Goal: Information Seeking & Learning: Understand process/instructions

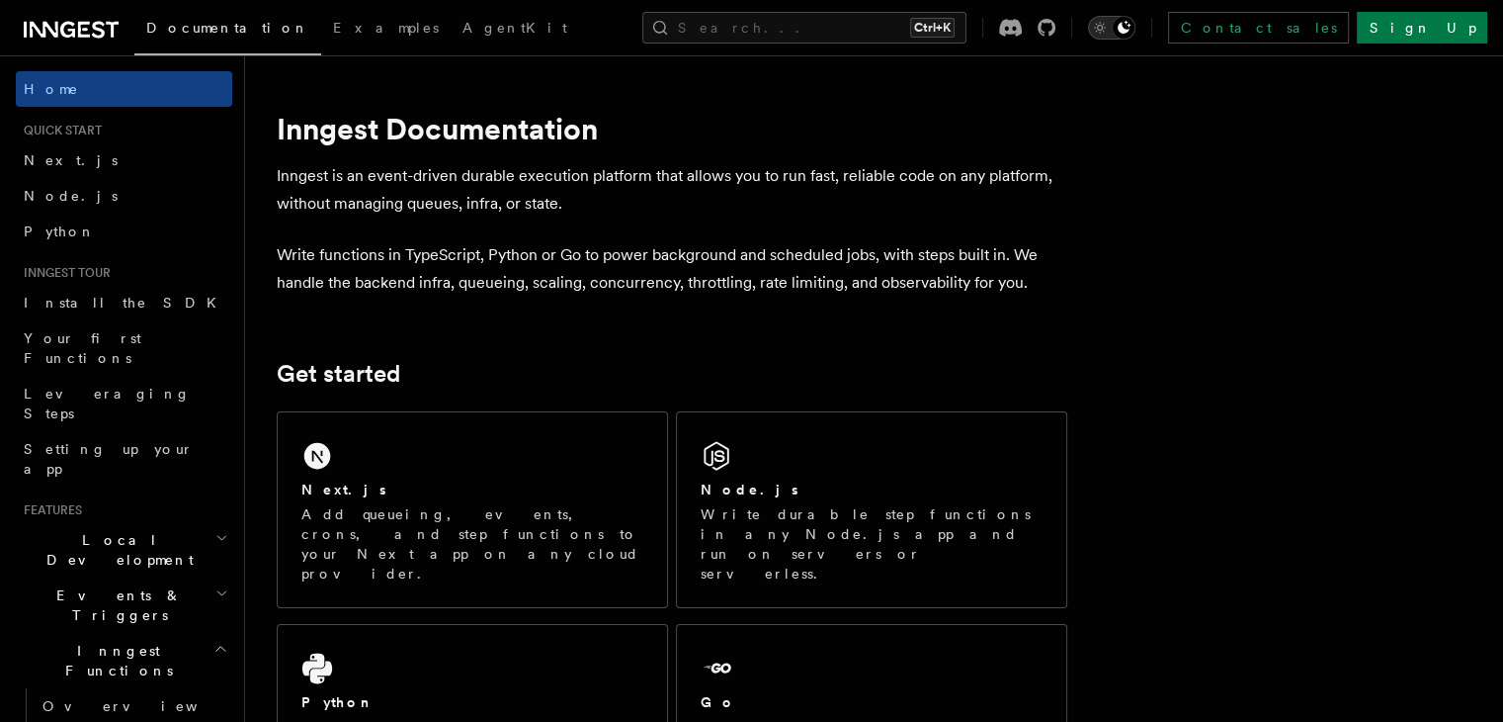
click at [1136, 37] on button "Toggle dark mode" at bounding box center [1111, 28] width 47 height 24
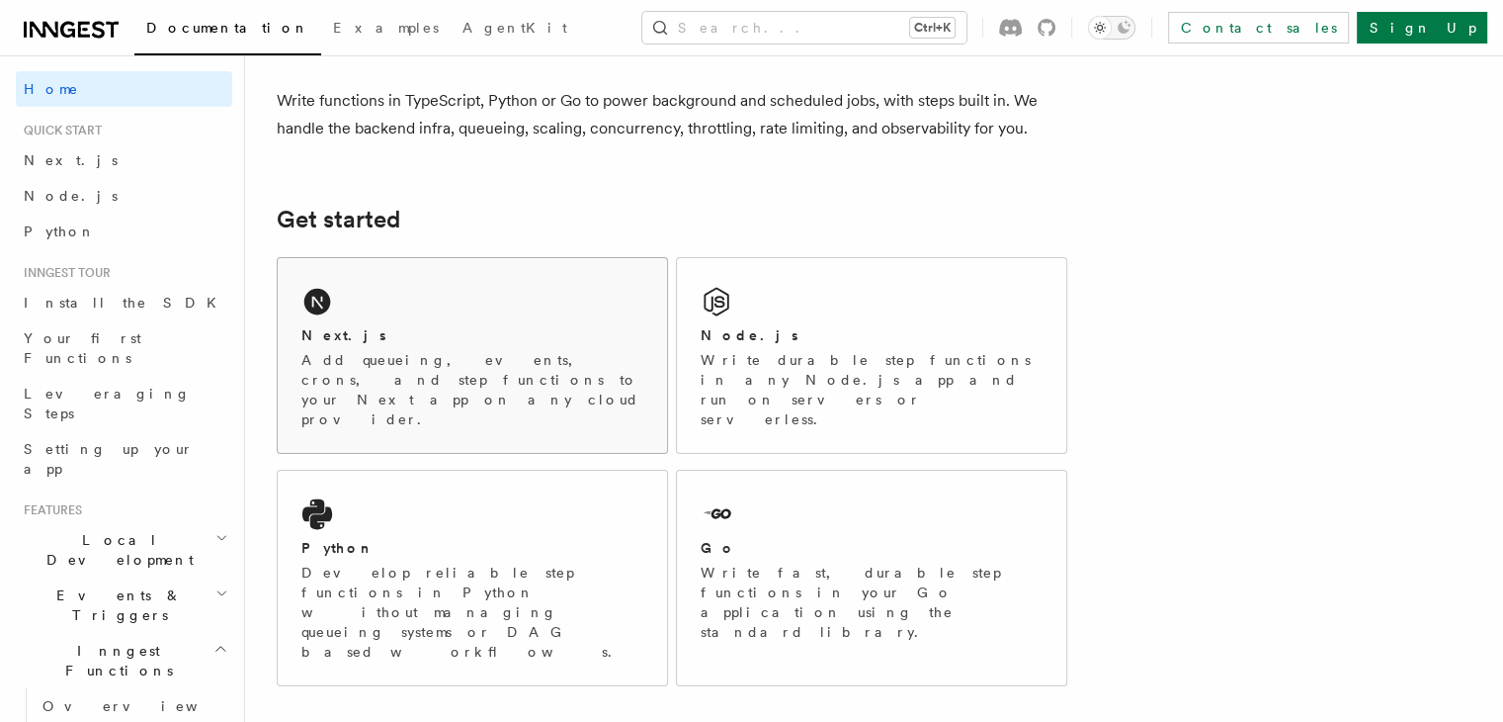
scroll to position [165, 0]
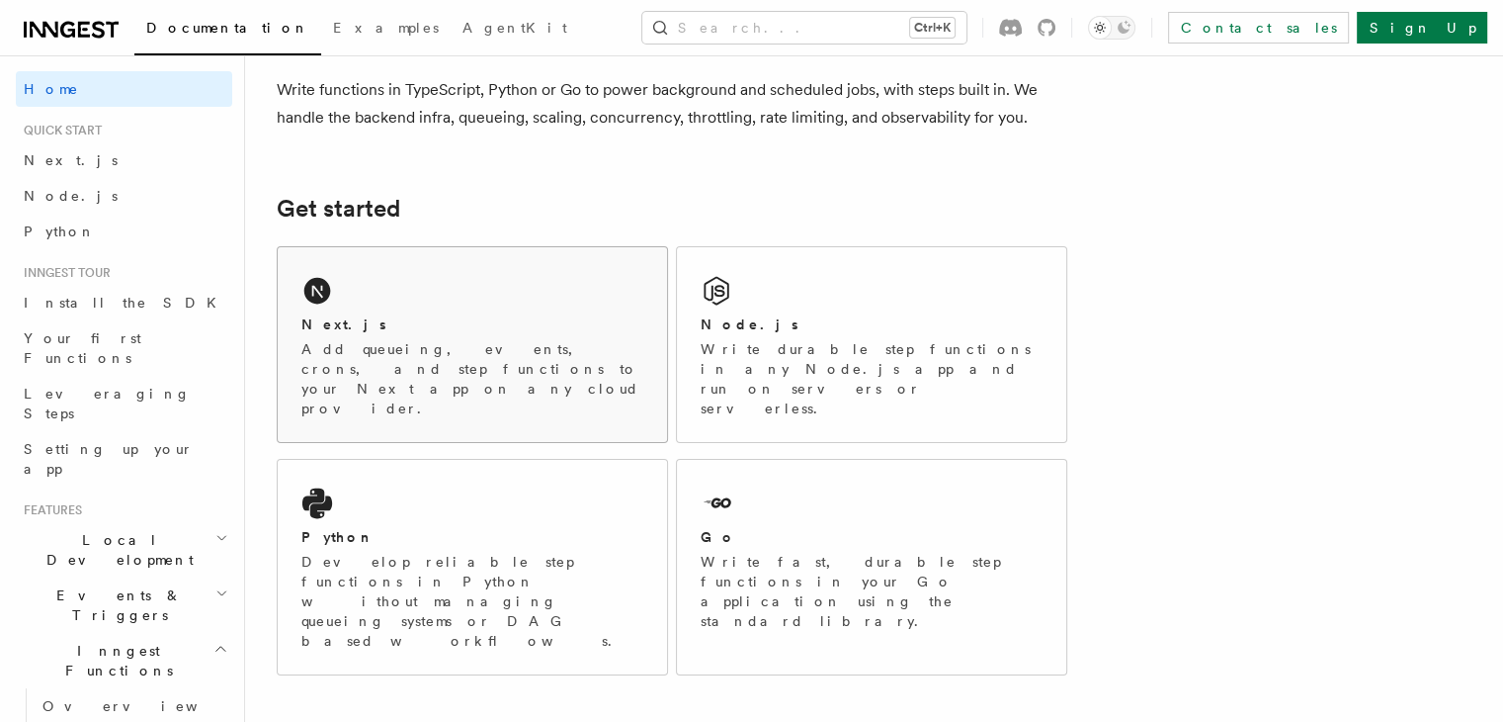
click at [586, 353] on p "Add queueing, events, crons, and step functions to your Next app on any cloud p…" at bounding box center [472, 378] width 342 height 79
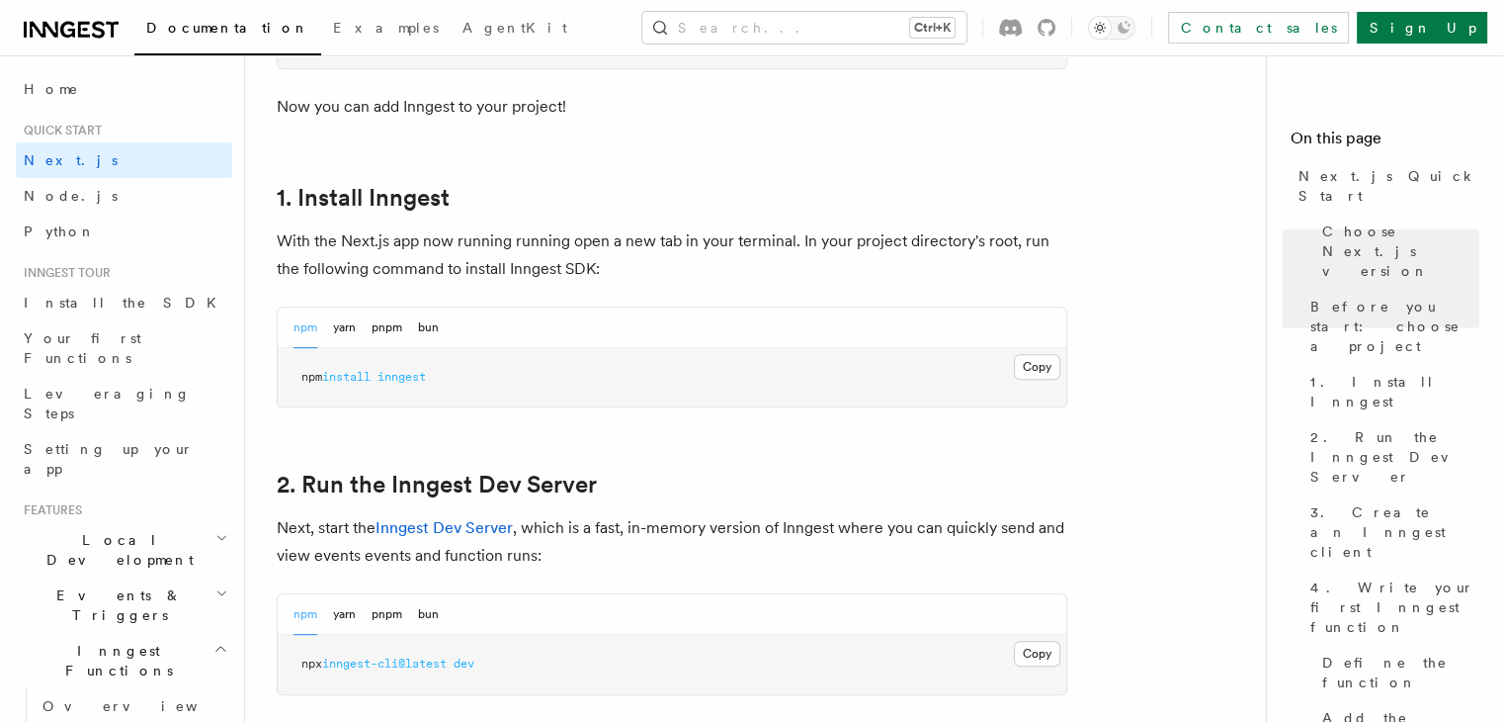
scroll to position [1024, 0]
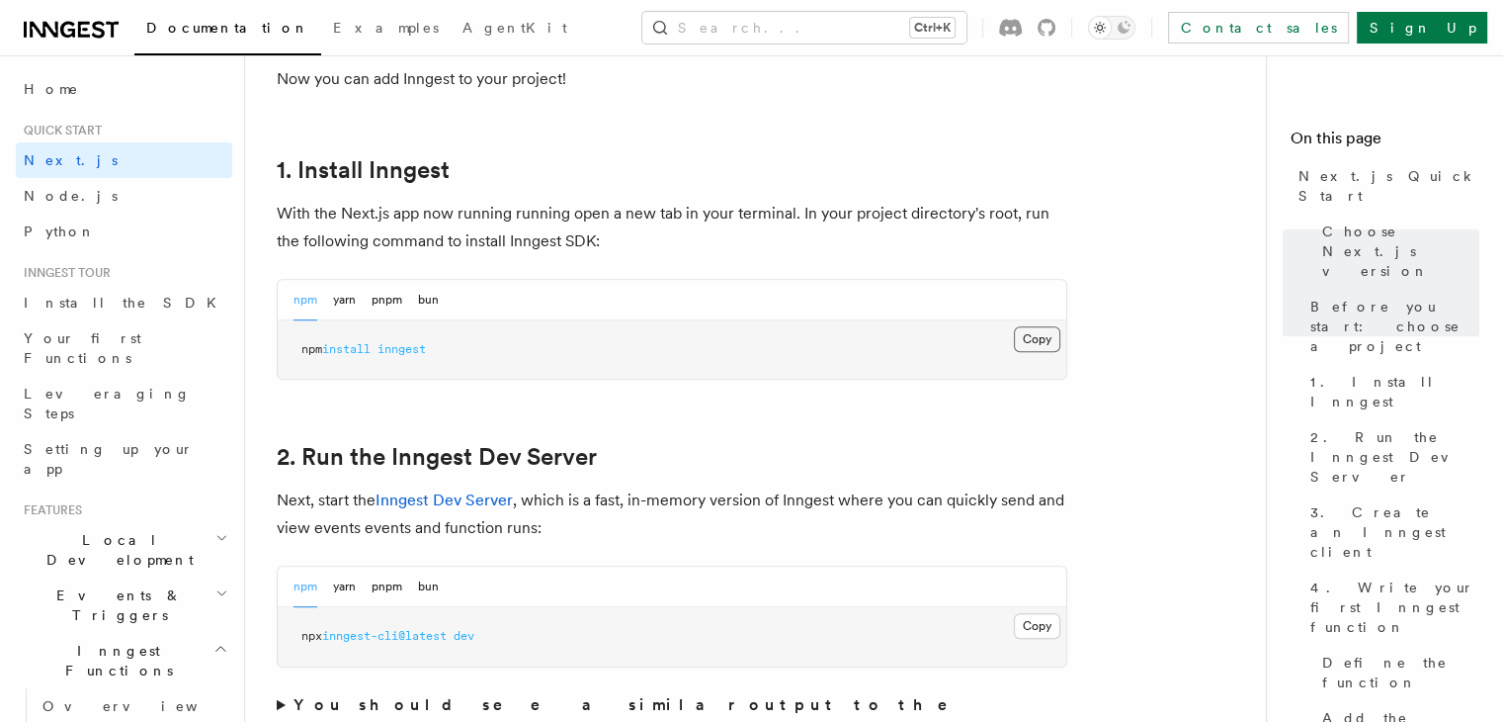
click at [1020, 332] on button "Copy Copied" at bounding box center [1037, 339] width 46 height 26
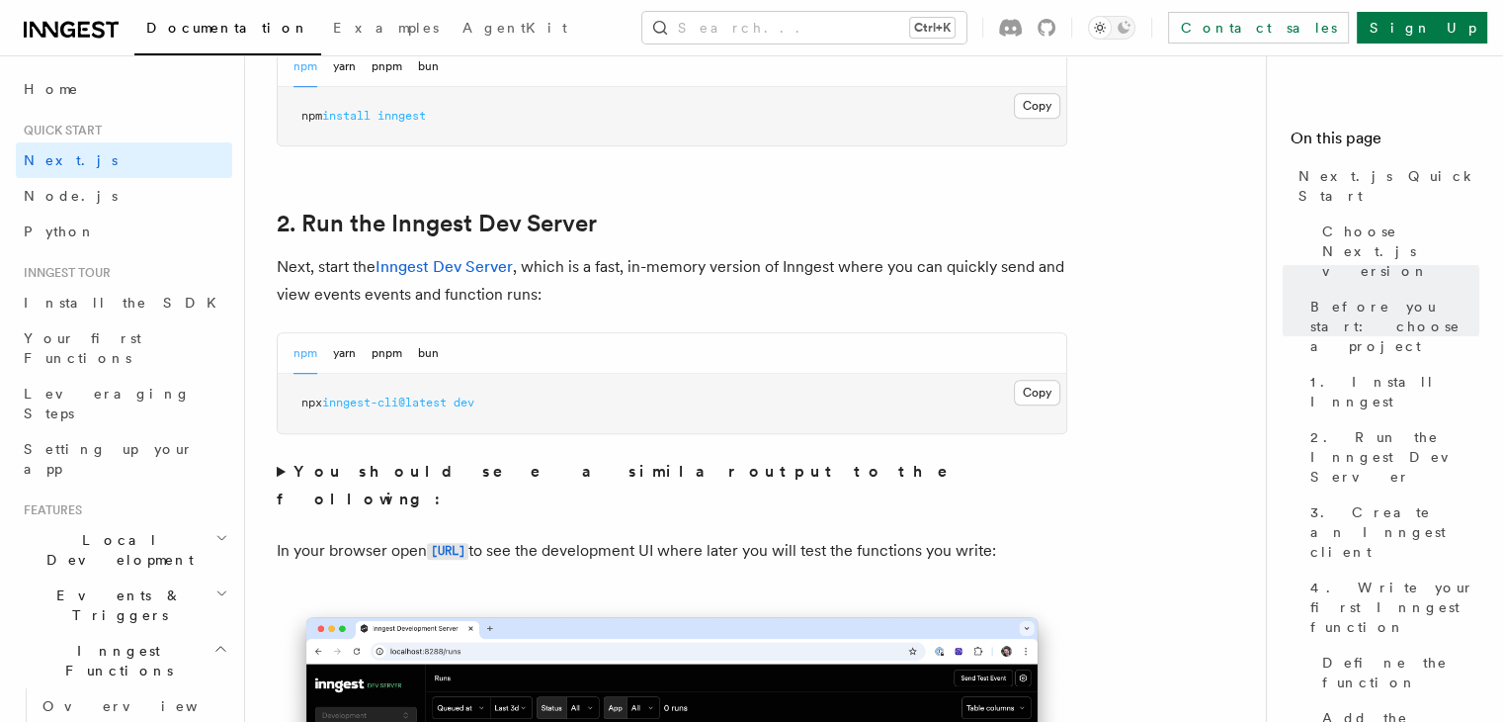
scroll to position [1265, 0]
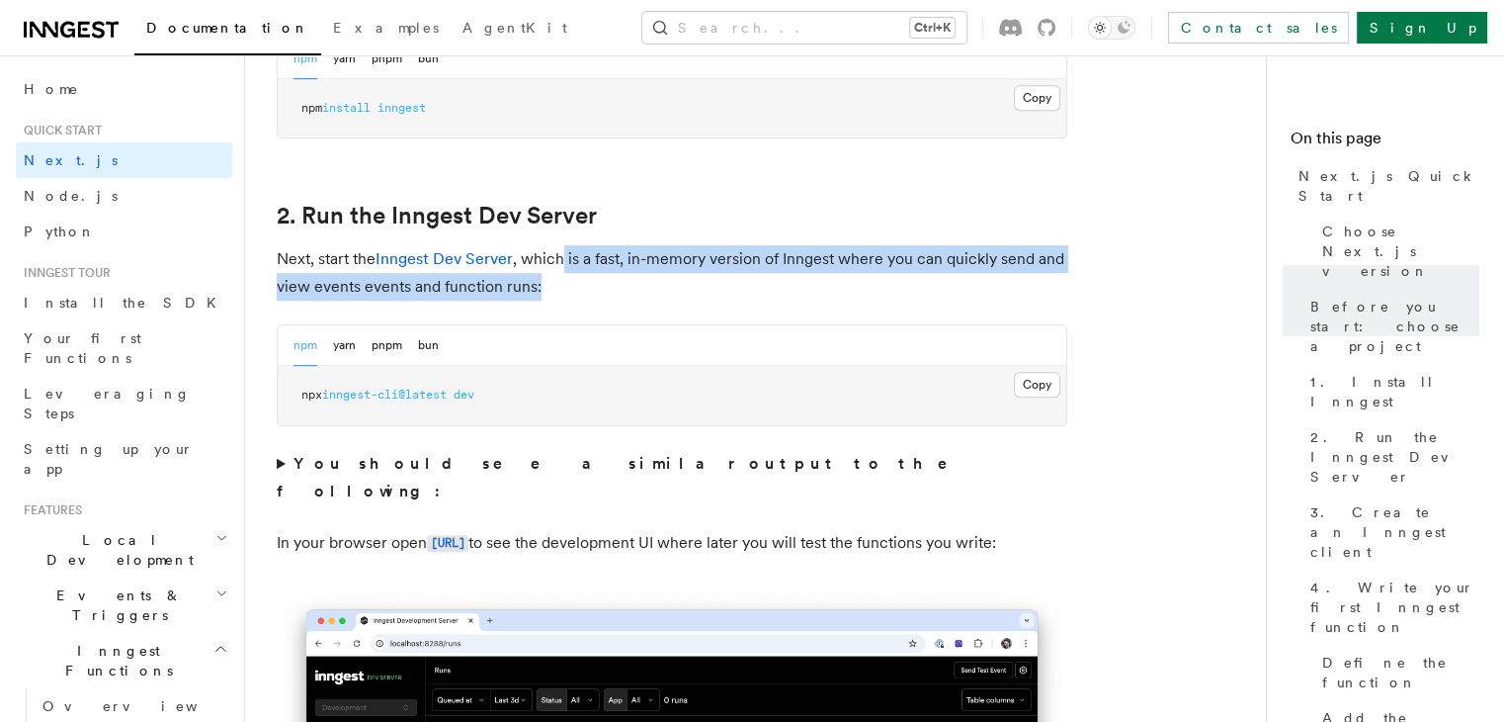
drag, startPoint x: 565, startPoint y: 253, endPoint x: 768, endPoint y: 295, distance: 206.8
click at [768, 295] on p "Next, start the Inngest Dev Server , which is a fast, in-memory version of Inng…" at bounding box center [672, 272] width 791 height 55
click at [813, 290] on p "Next, start the Inngest Dev Server , which is a fast, in-memory version of Inng…" at bounding box center [672, 272] width 791 height 55
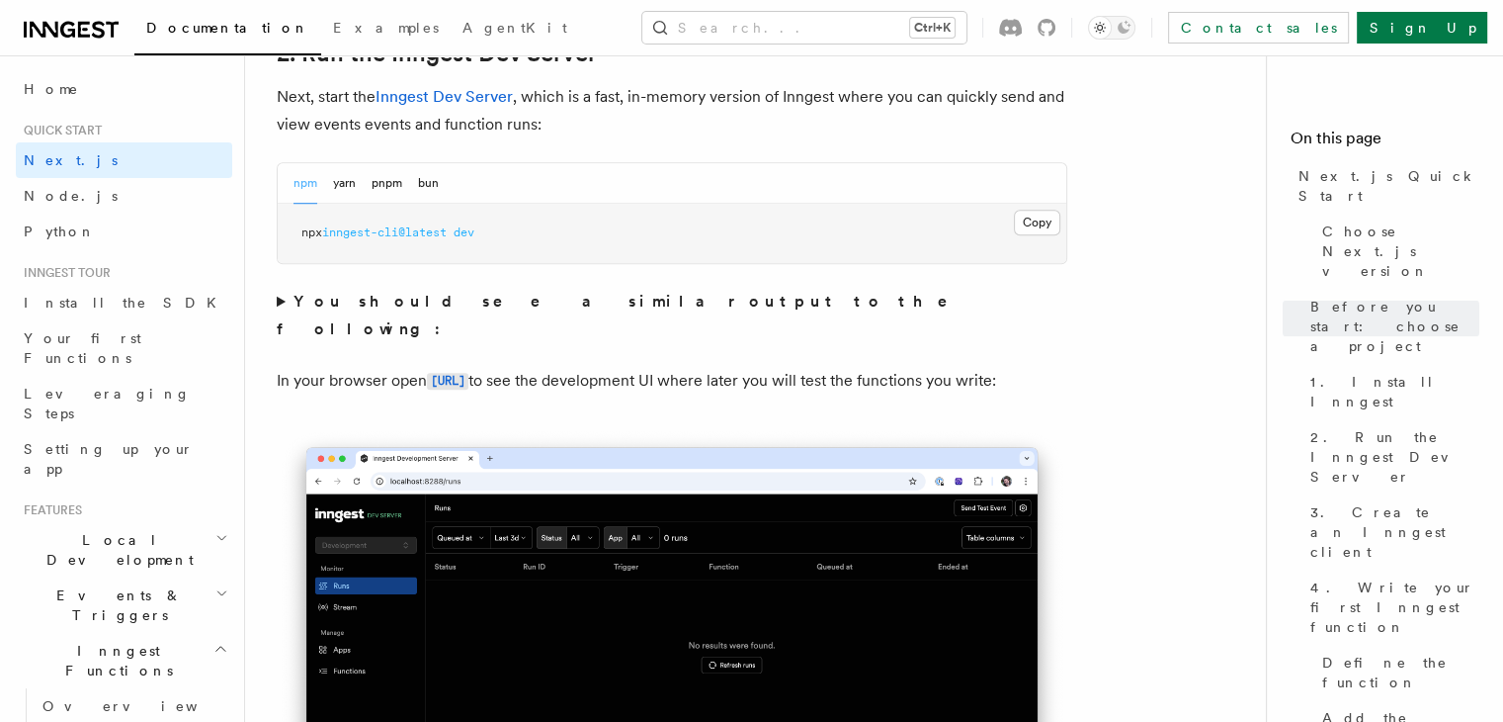
scroll to position [1423, 0]
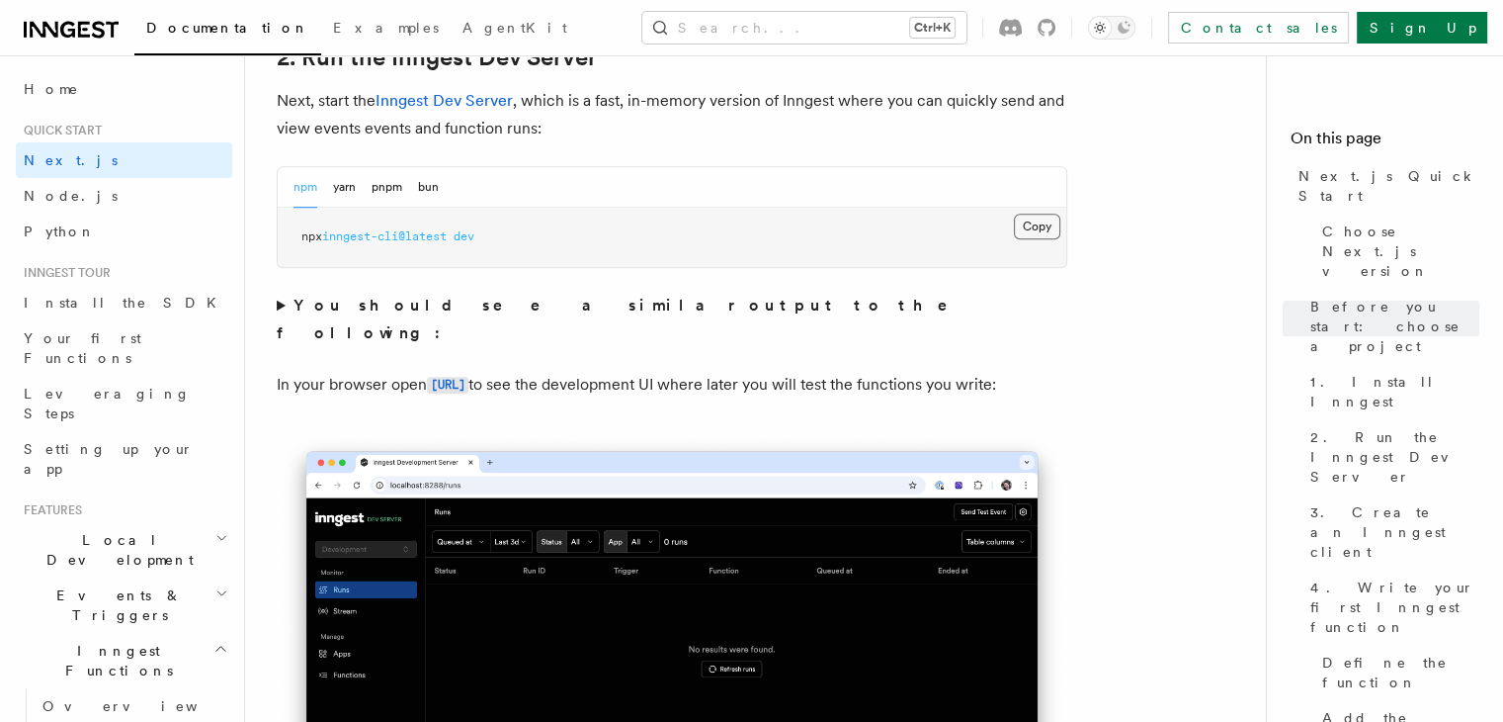
click at [1038, 234] on button "Copy Copied" at bounding box center [1037, 226] width 46 height 26
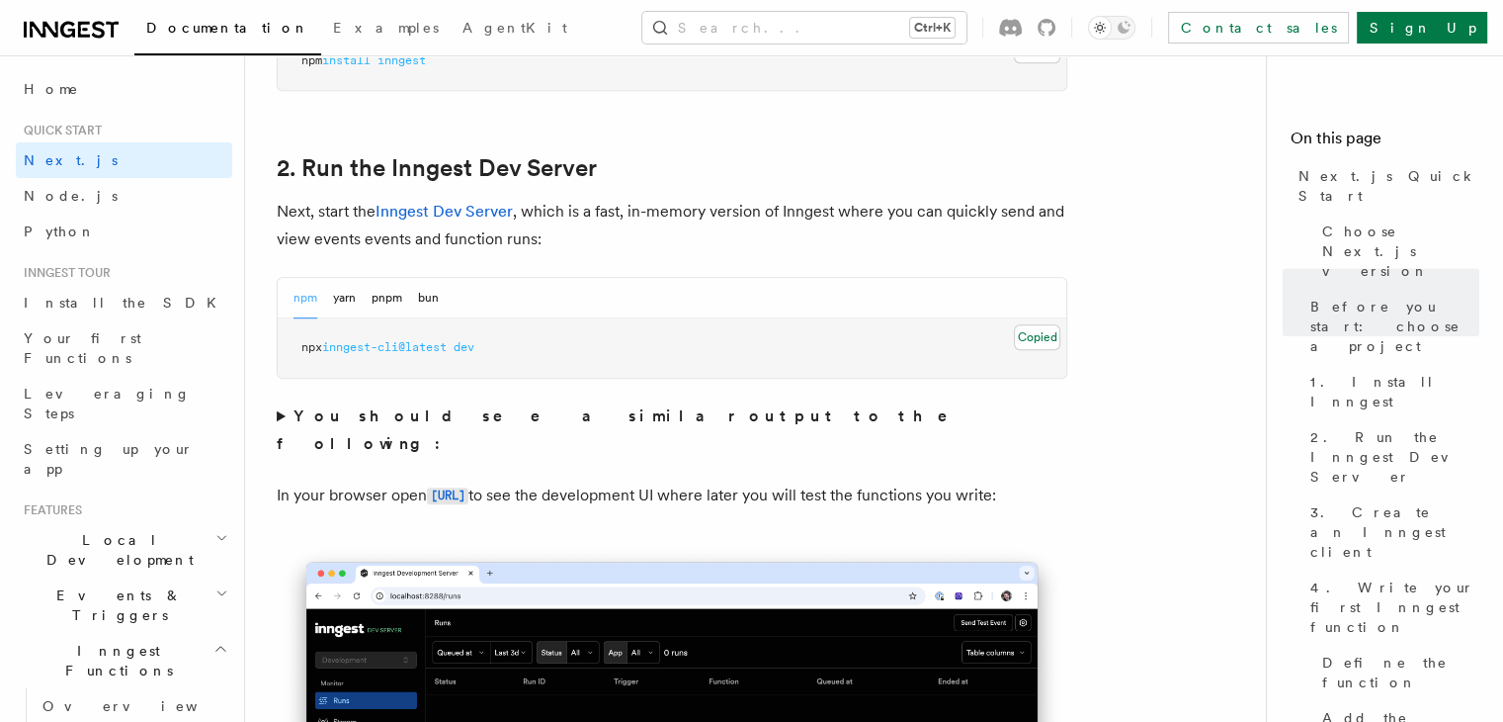
scroll to position [1308, 0]
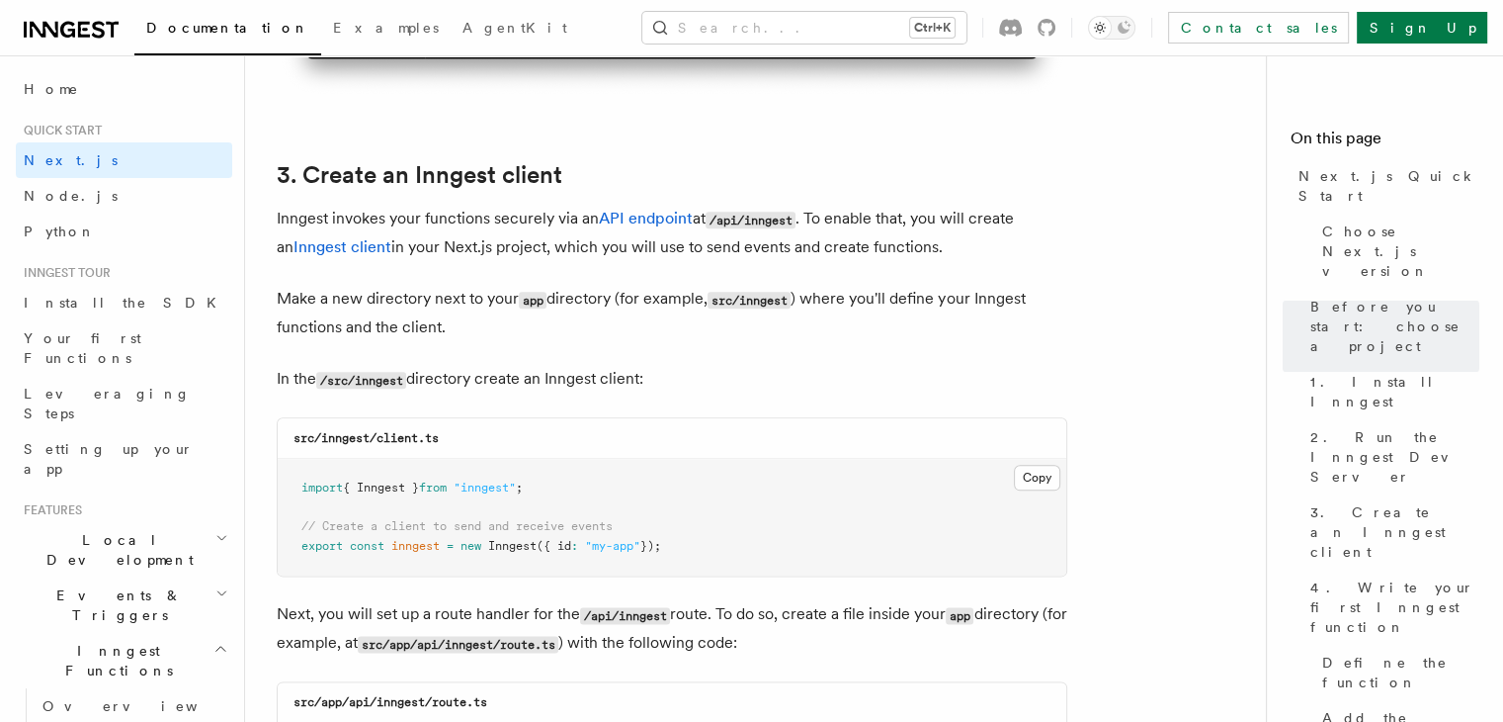
scroll to position [2256, 0]
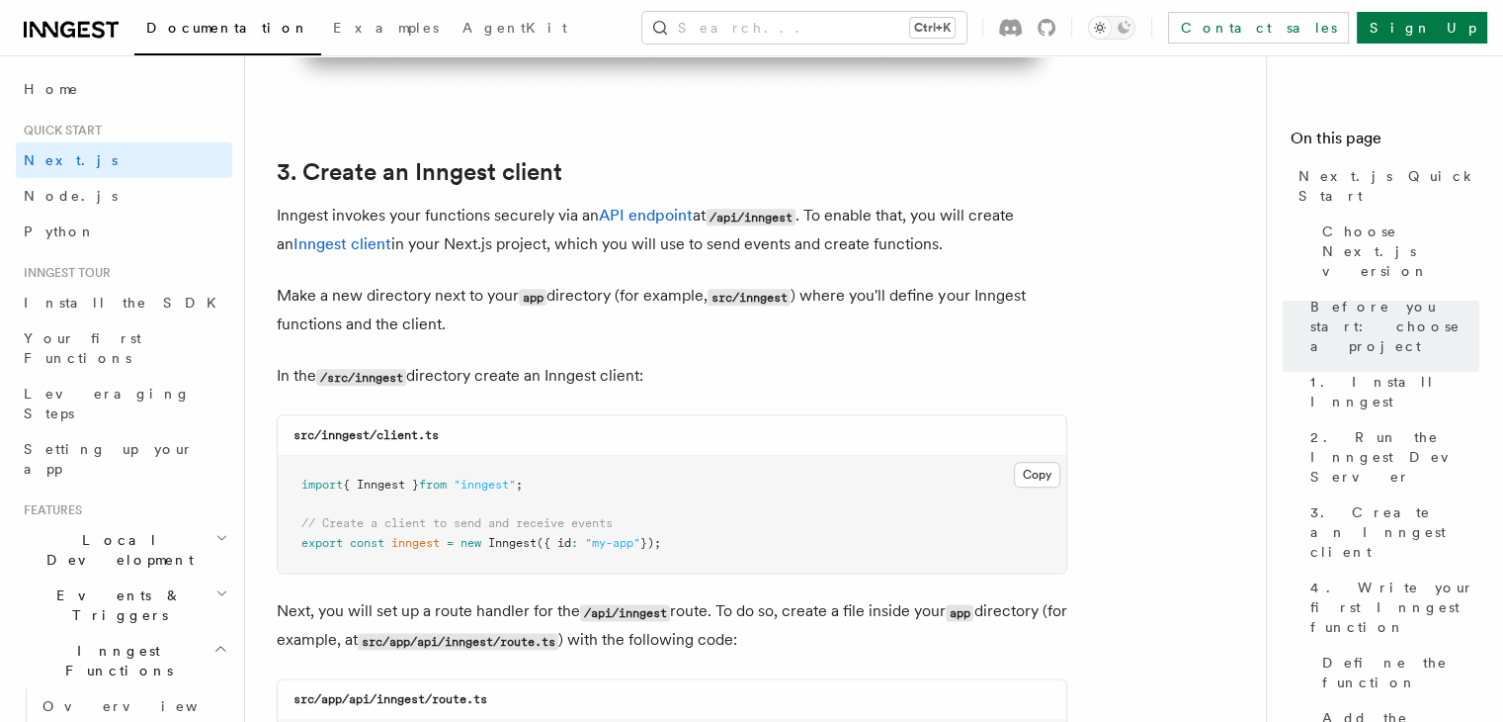
click at [339, 439] on code "src/inngest/client.ts" at bounding box center [366, 435] width 145 height 14
copy code "inngest"
click at [1026, 468] on button "Copy Copied" at bounding box center [1037, 475] width 46 height 26
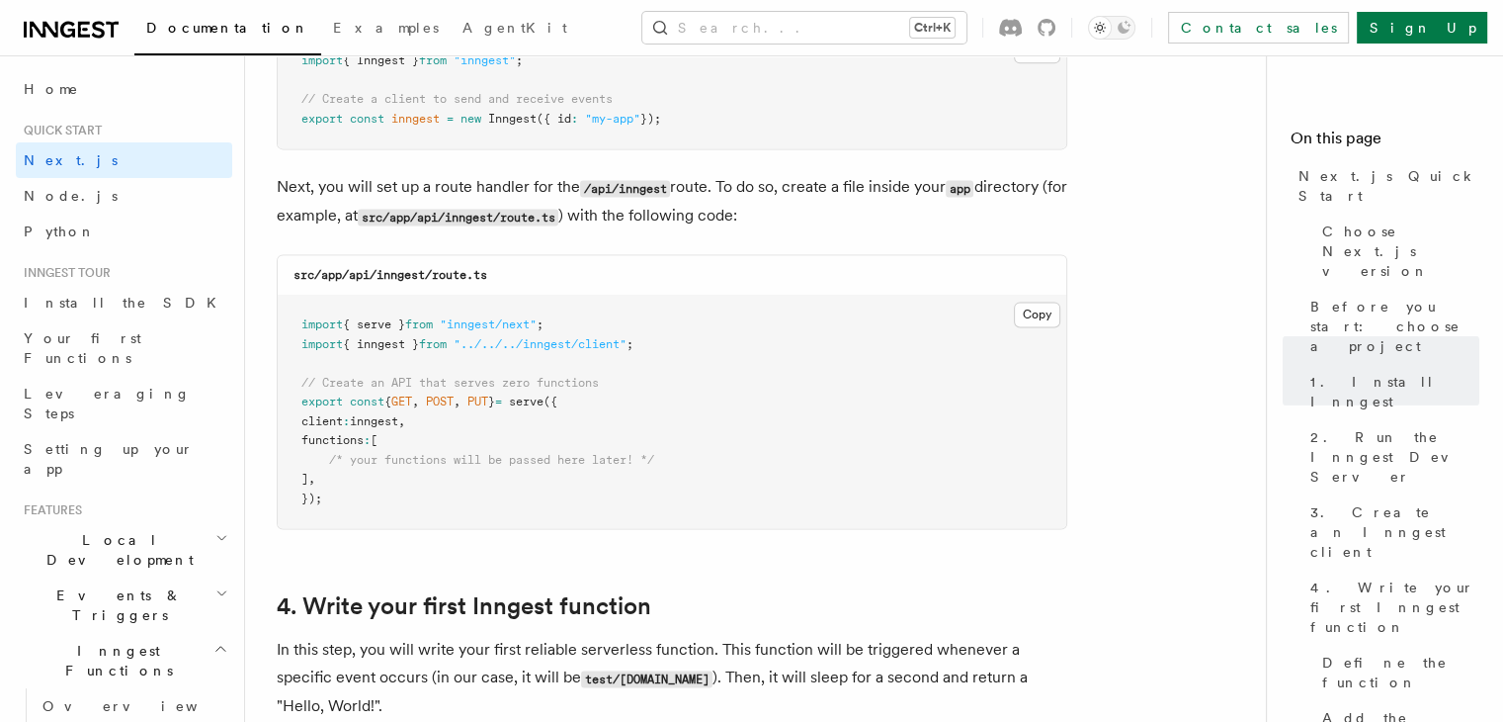
scroll to position [2694, 0]
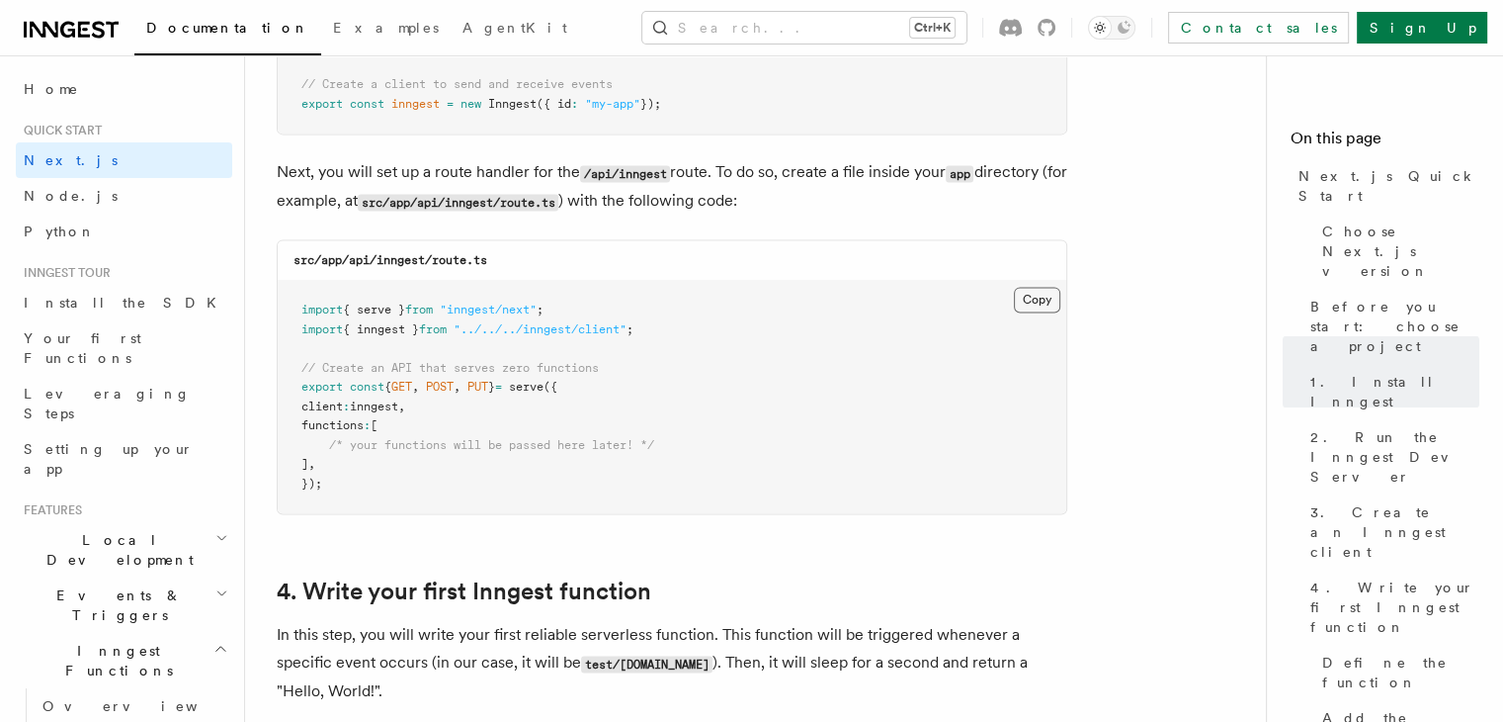
click at [1027, 303] on button "Copy Copied" at bounding box center [1037, 300] width 46 height 26
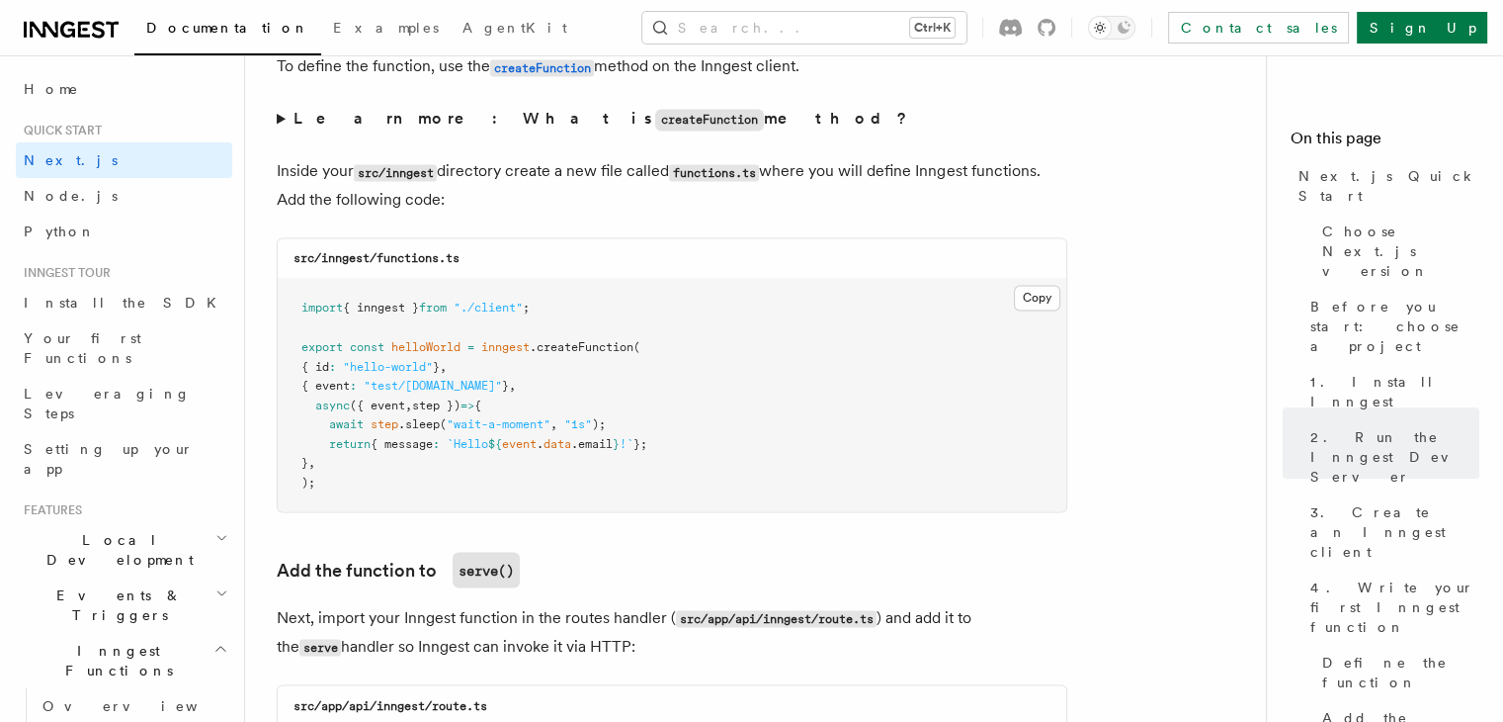
scroll to position [3428, 0]
click at [1052, 309] on button "Copy Copied" at bounding box center [1037, 300] width 46 height 26
